Goal: Transaction & Acquisition: Purchase product/service

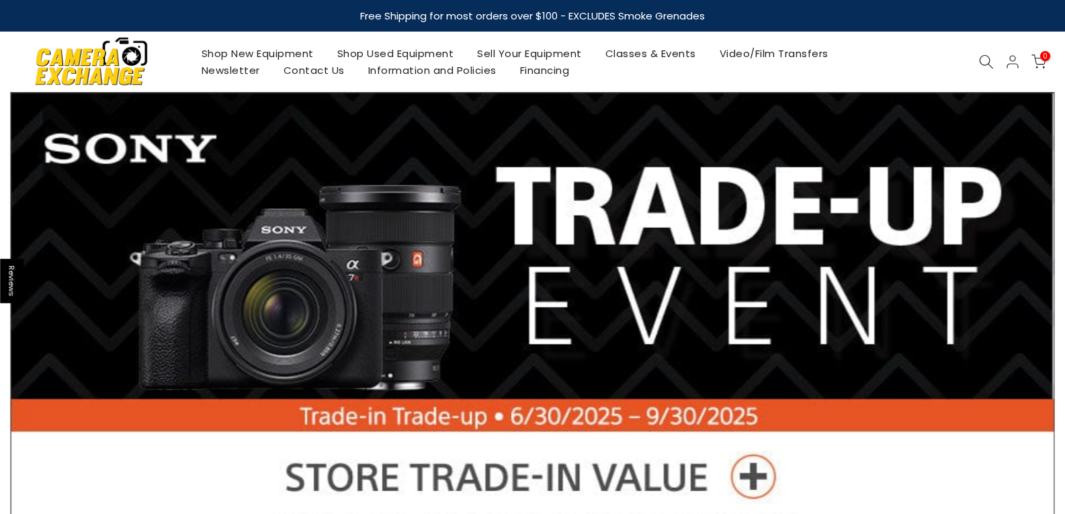
click at [367, 46] on link "Shop Used Equipment" at bounding box center [395, 53] width 140 height 17
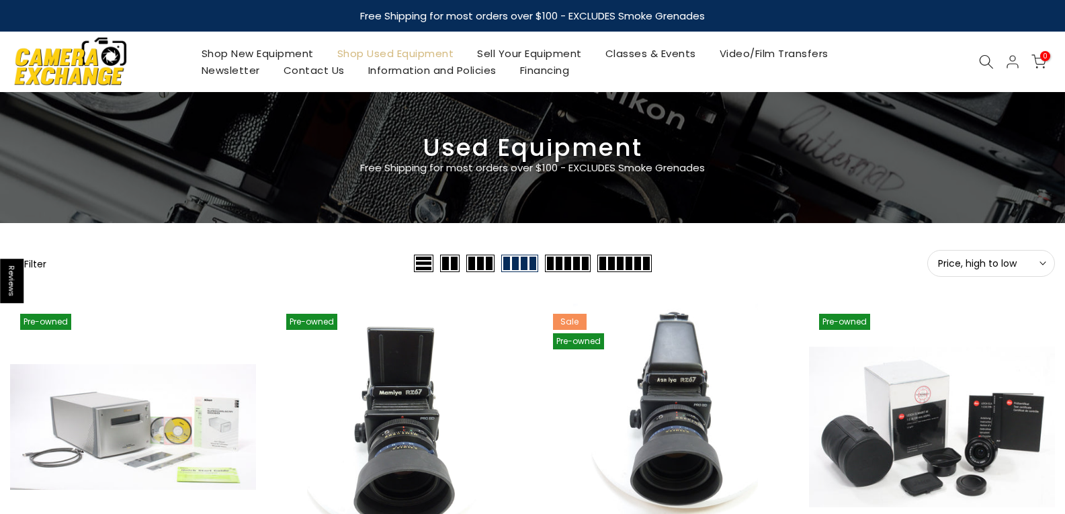
click at [1033, 263] on span "Price, high to low" at bounding box center [991, 263] width 106 height 12
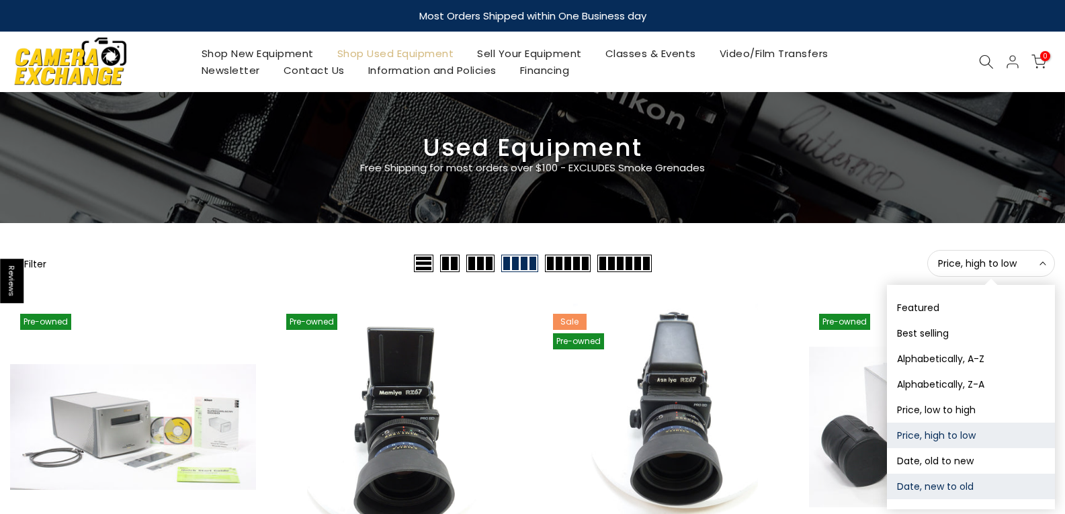
click at [954, 485] on button "Date, new to old" at bounding box center [971, 487] width 168 height 26
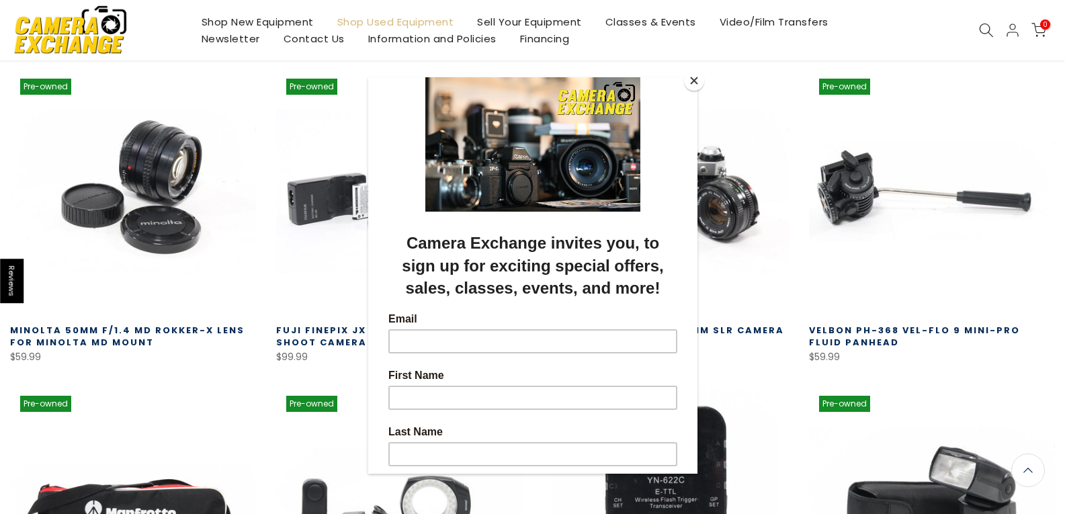
scroll to position [236, 0]
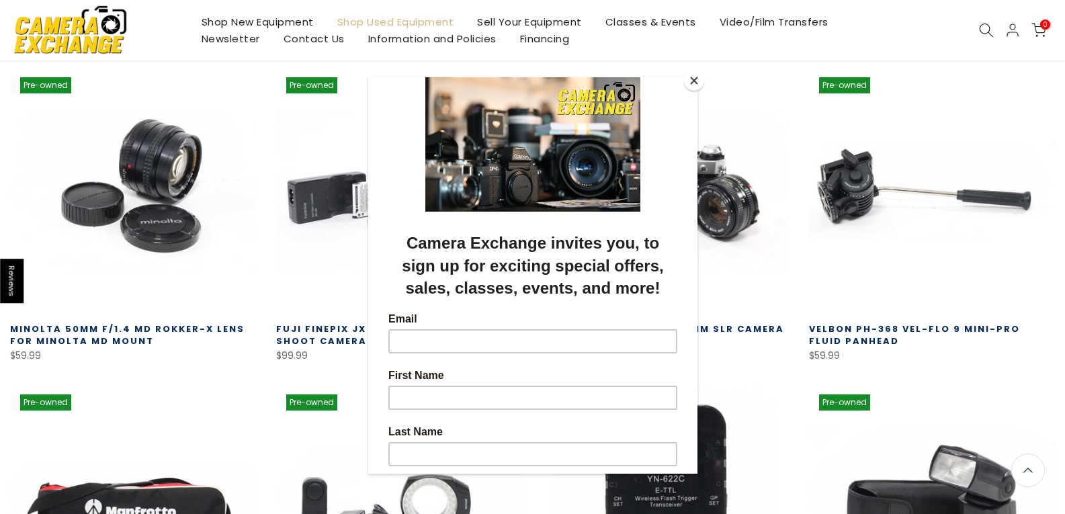
click at [707, 80] on div at bounding box center [532, 257] width 1065 height 514
click at [684, 76] on button "Close" at bounding box center [694, 81] width 20 height 20
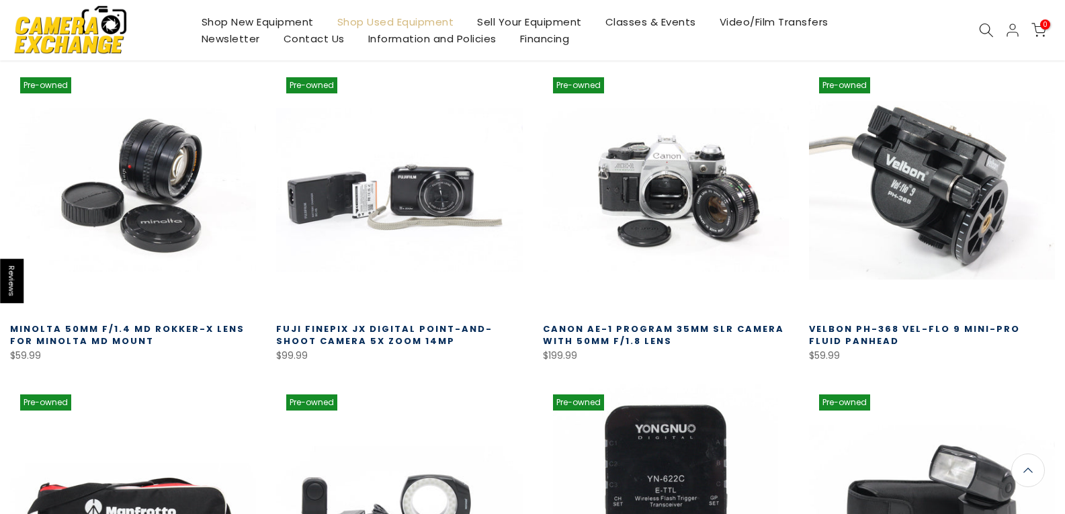
scroll to position [235, 0]
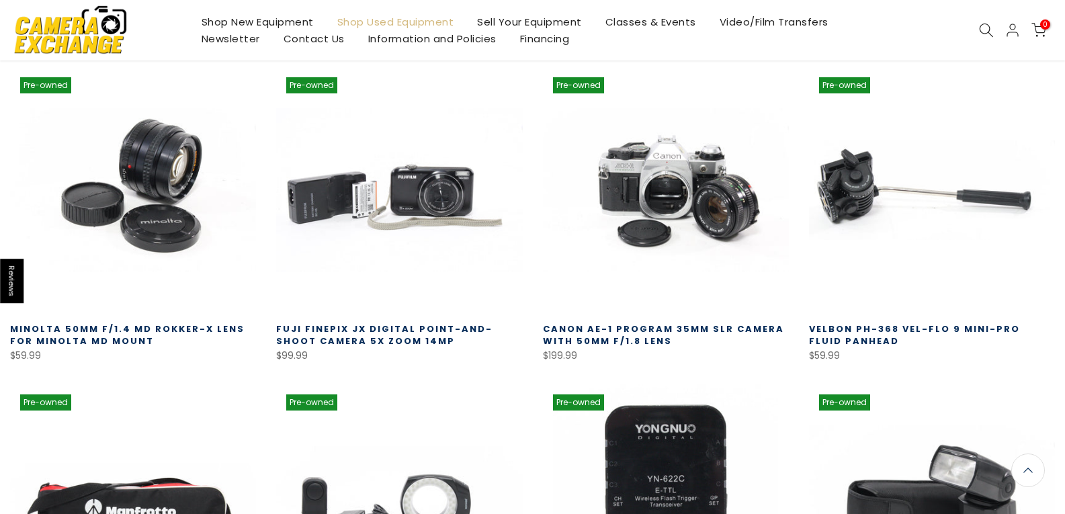
click at [901, 325] on link "Velbon PH-368 Vel-flo 9 Mini-Pro Fluid Panhead" at bounding box center [914, 334] width 211 height 25
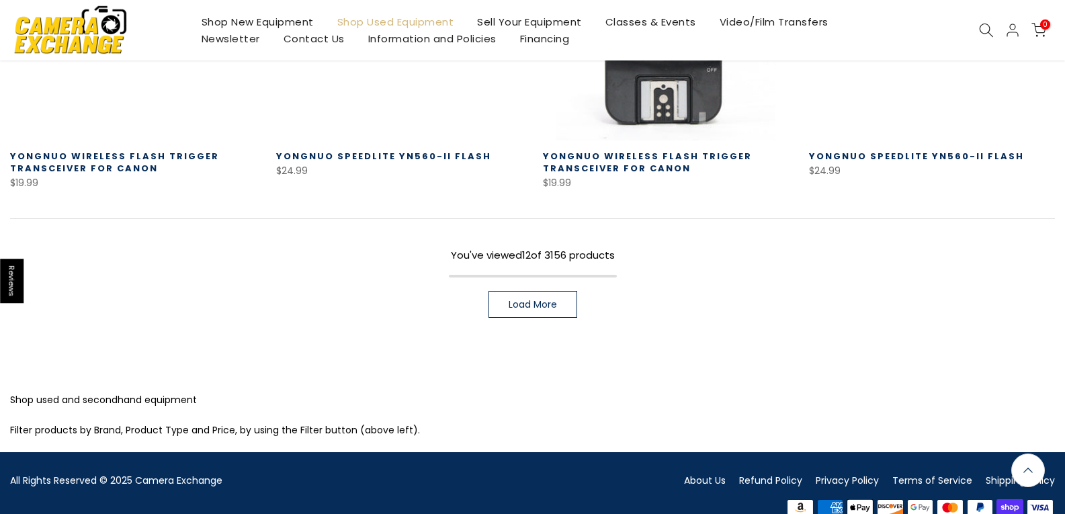
scroll to position [1041, 0]
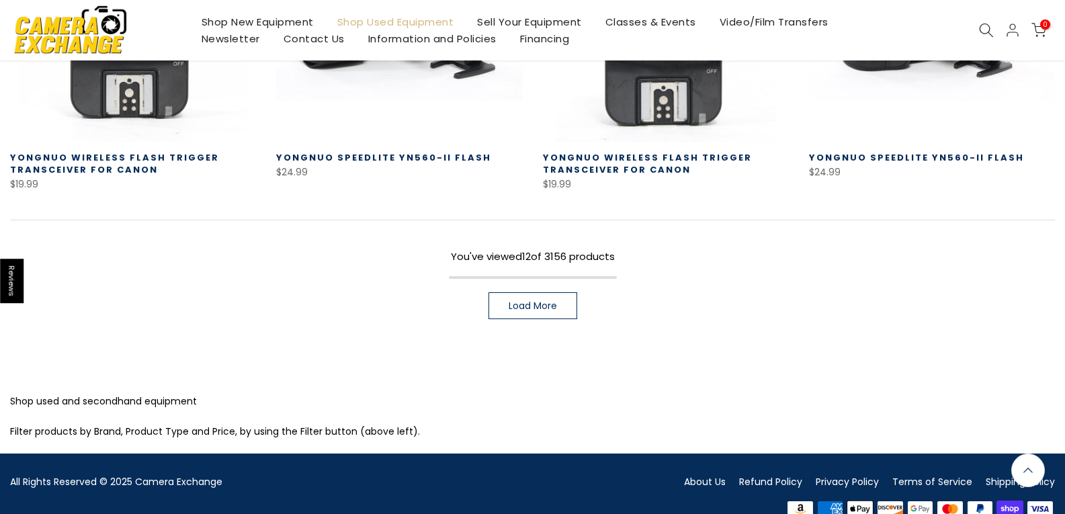
click at [523, 314] on link "Load More" at bounding box center [532, 305] width 89 height 27
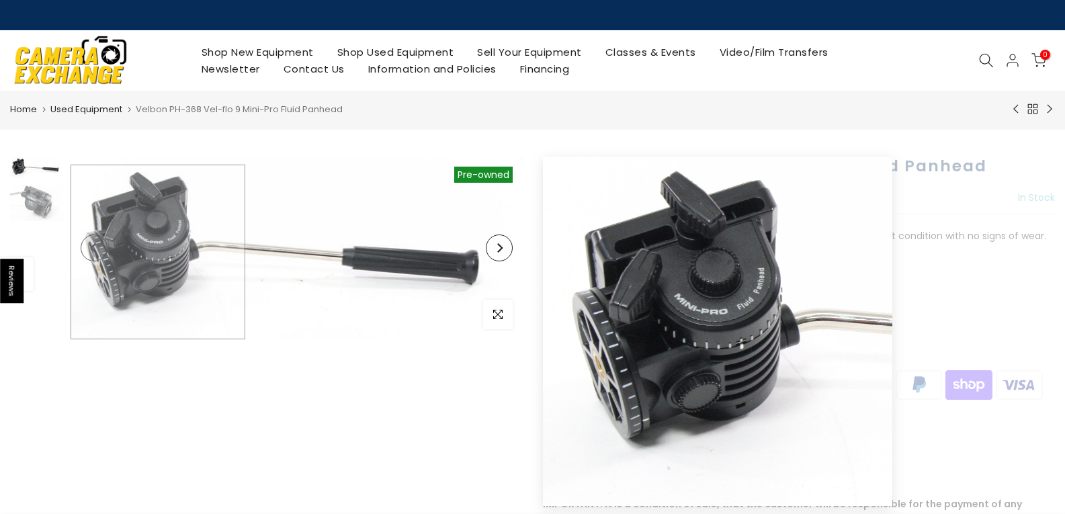
click at [157, 273] on img at bounding box center [297, 247] width 452 height 183
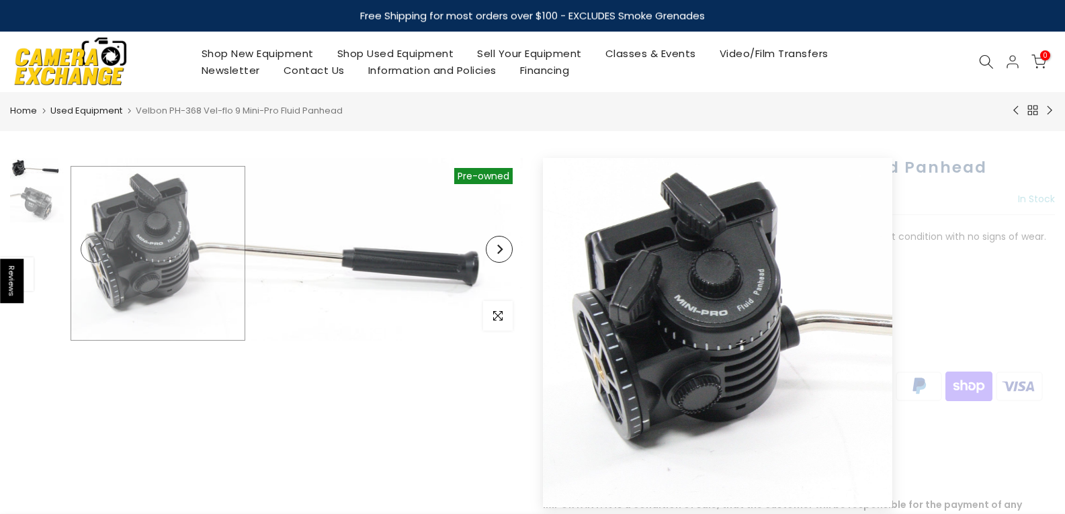
click at [147, 288] on img at bounding box center [297, 249] width 452 height 183
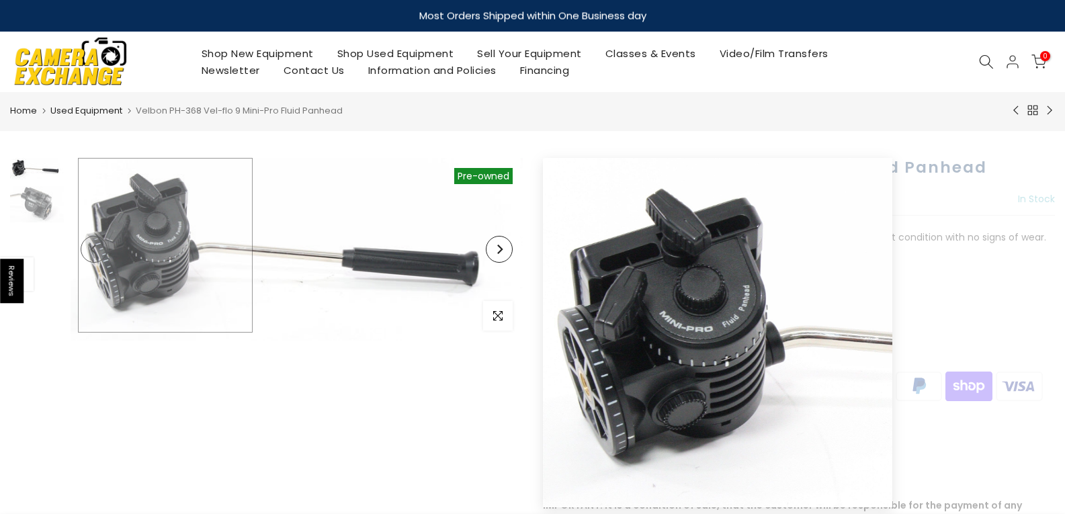
click at [165, 244] on img at bounding box center [297, 249] width 452 height 183
